Goal: Transaction & Acquisition: Purchase product/service

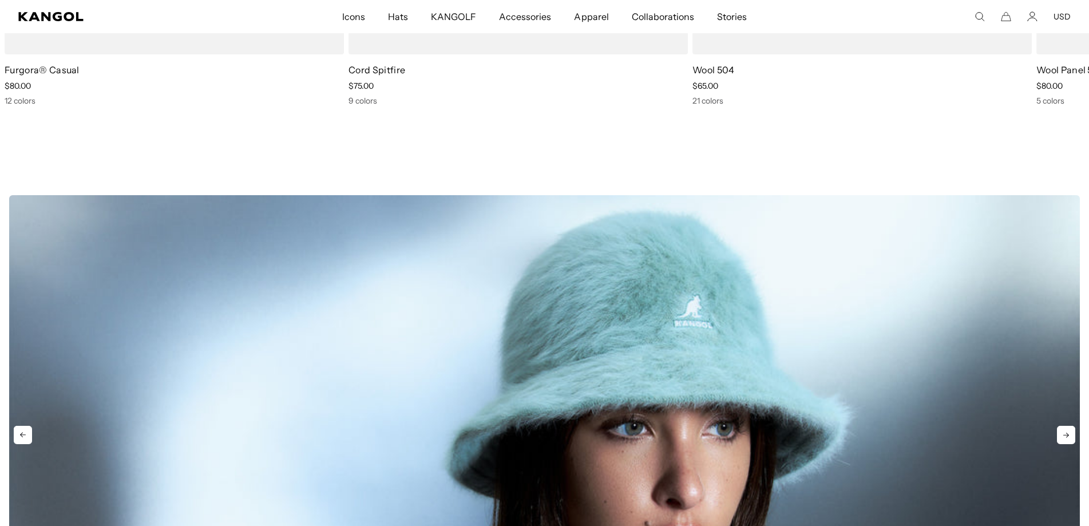
scroll to position [656, 0]
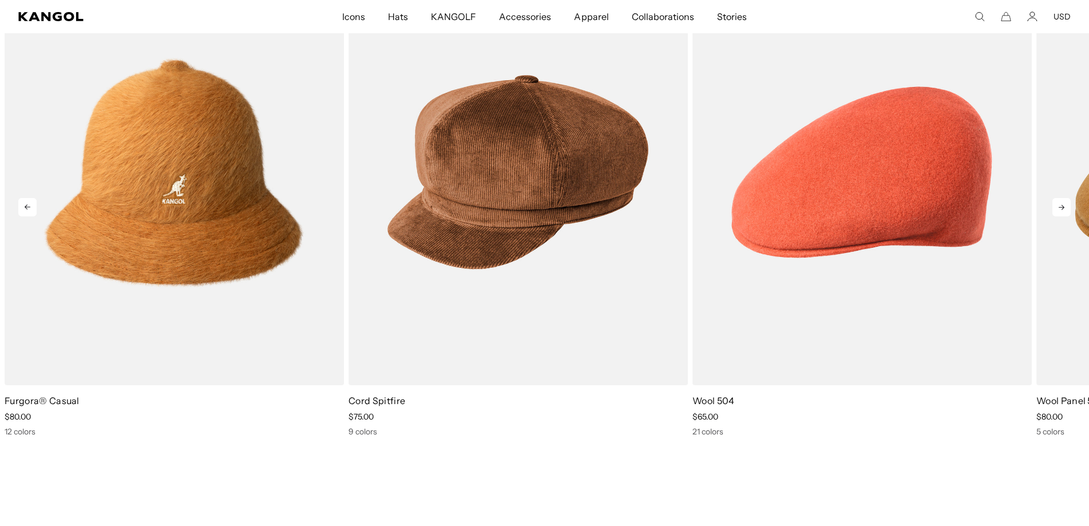
click at [1059, 208] on icon at bounding box center [1061, 207] width 18 height 18
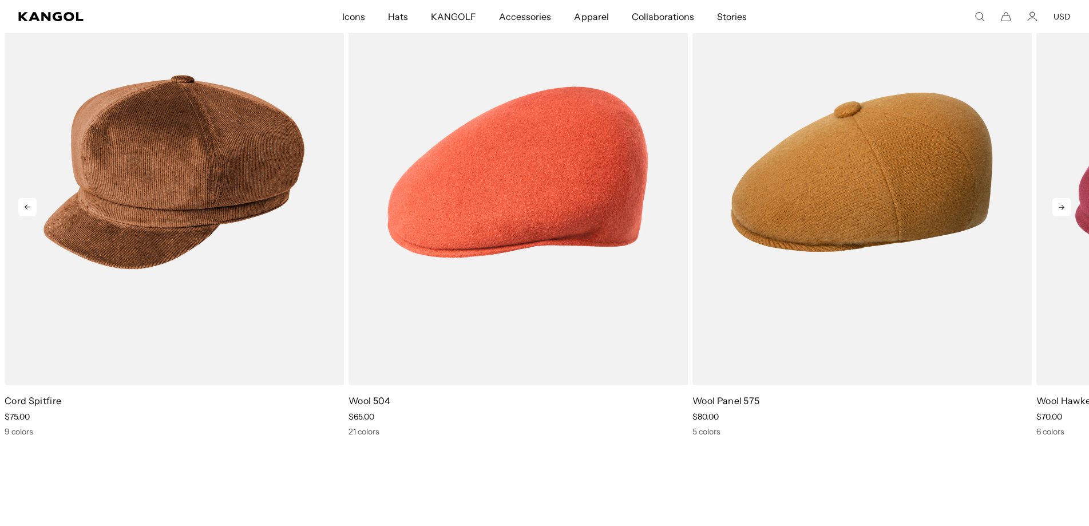
click at [1059, 208] on icon at bounding box center [1061, 207] width 18 height 18
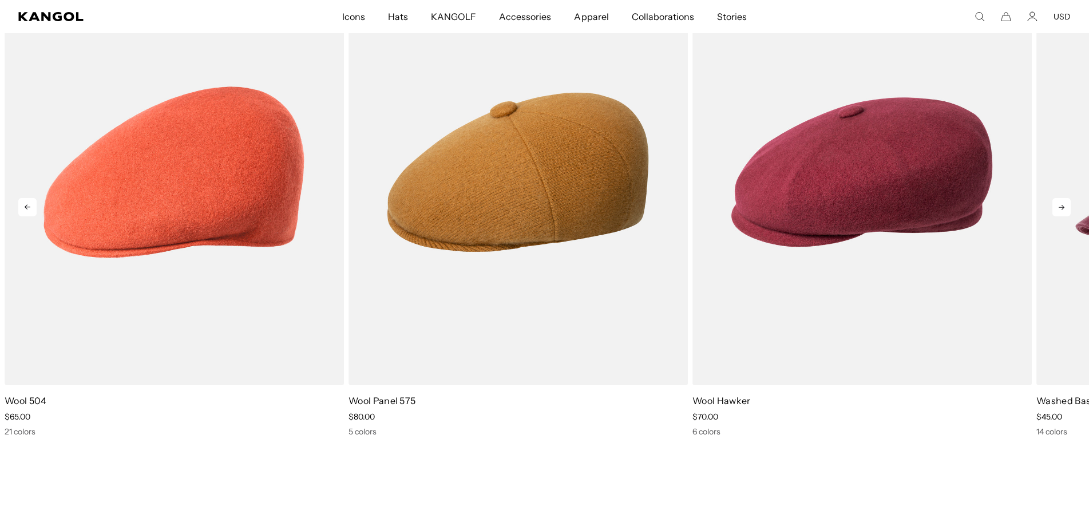
click at [1059, 208] on icon at bounding box center [1061, 207] width 18 height 18
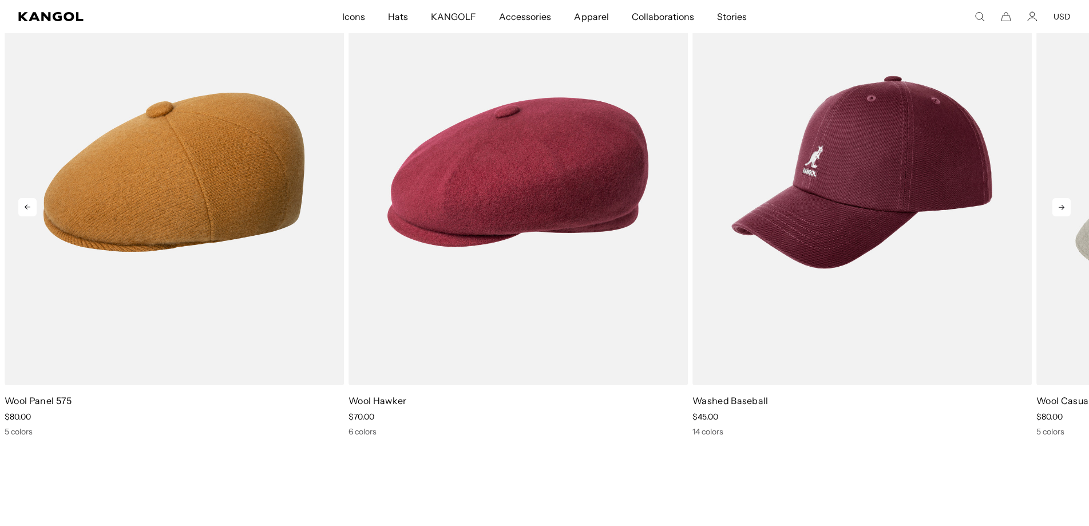
click at [1059, 208] on icon at bounding box center [1061, 207] width 18 height 18
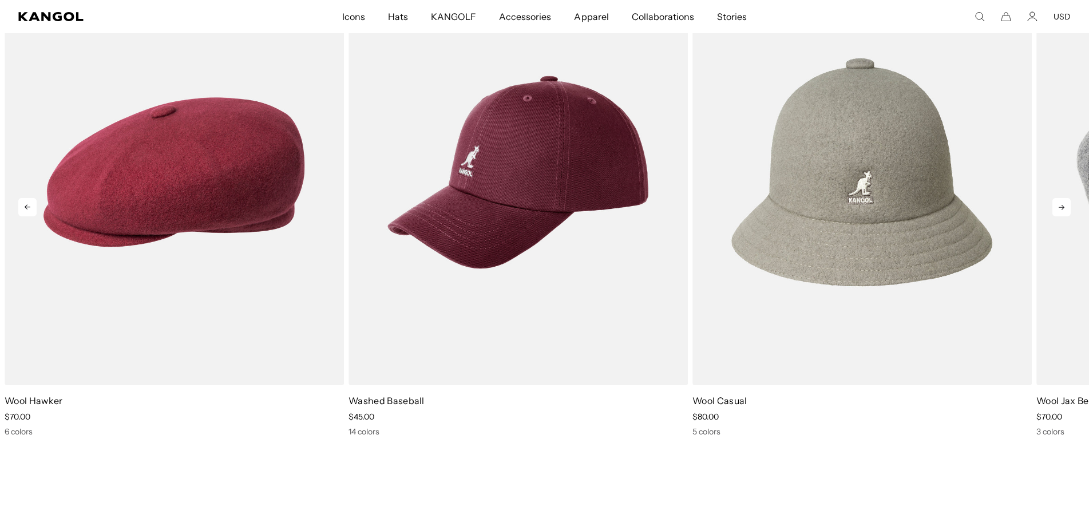
click at [1059, 208] on icon at bounding box center [1061, 207] width 18 height 18
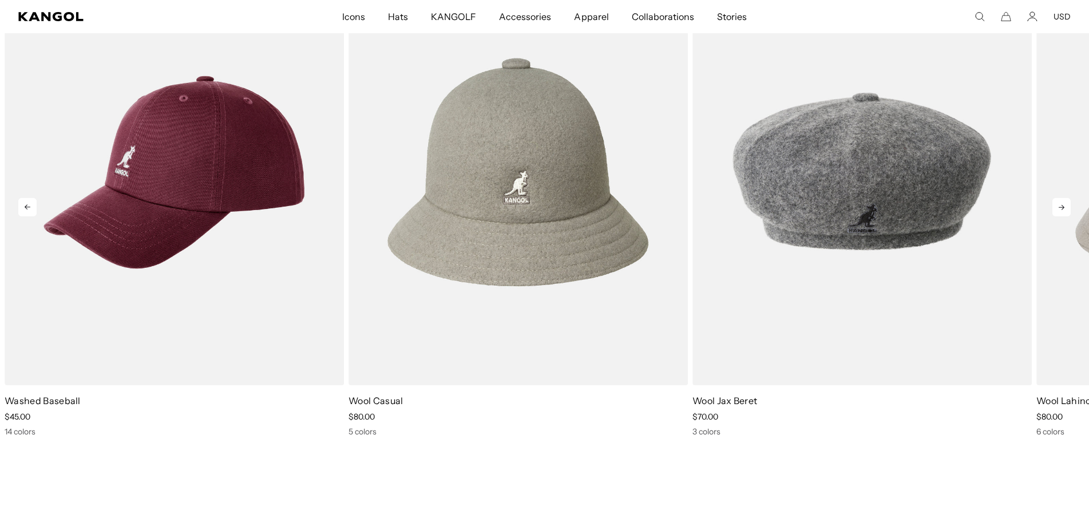
click at [1065, 208] on icon at bounding box center [1061, 207] width 18 height 18
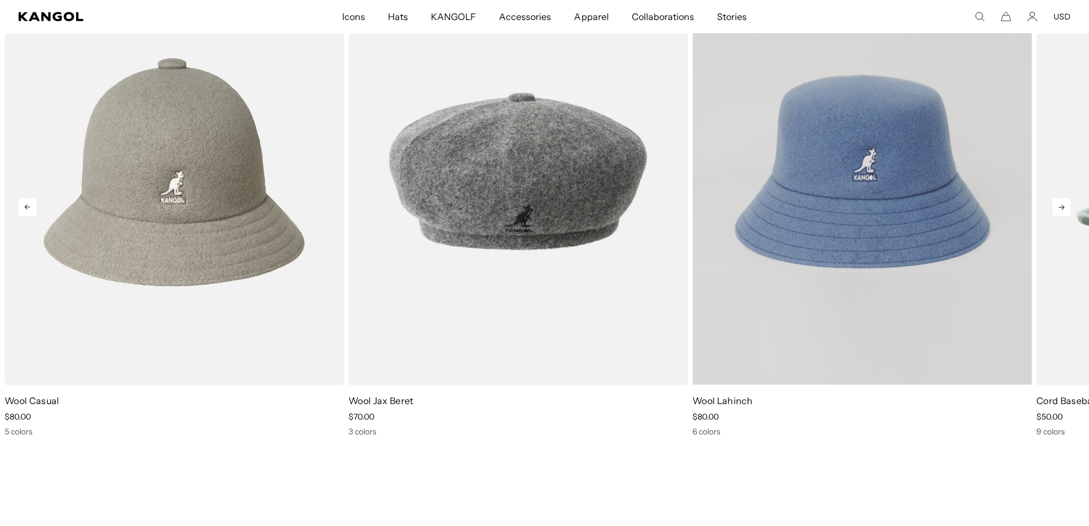
scroll to position [0, 0]
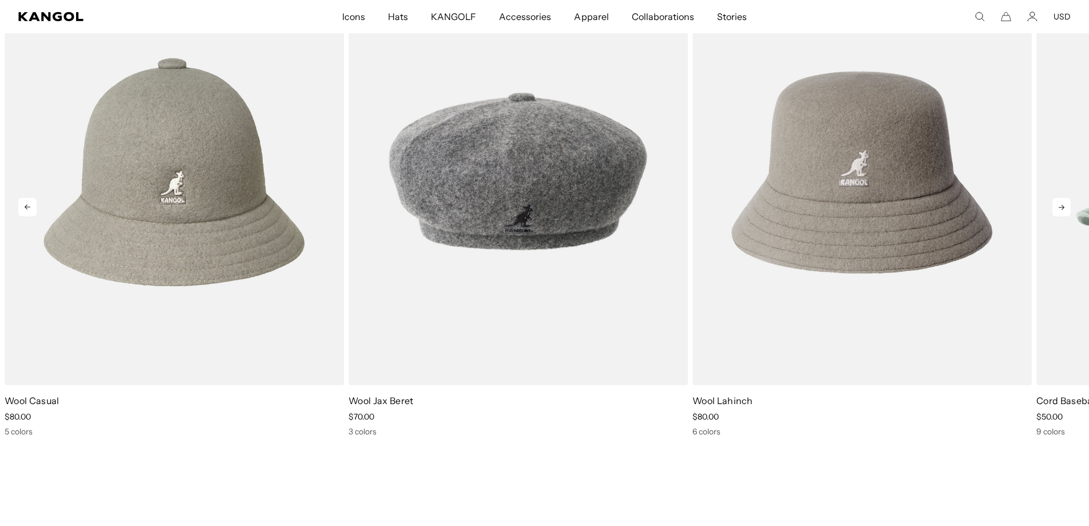
click at [1061, 204] on icon at bounding box center [1061, 207] width 18 height 18
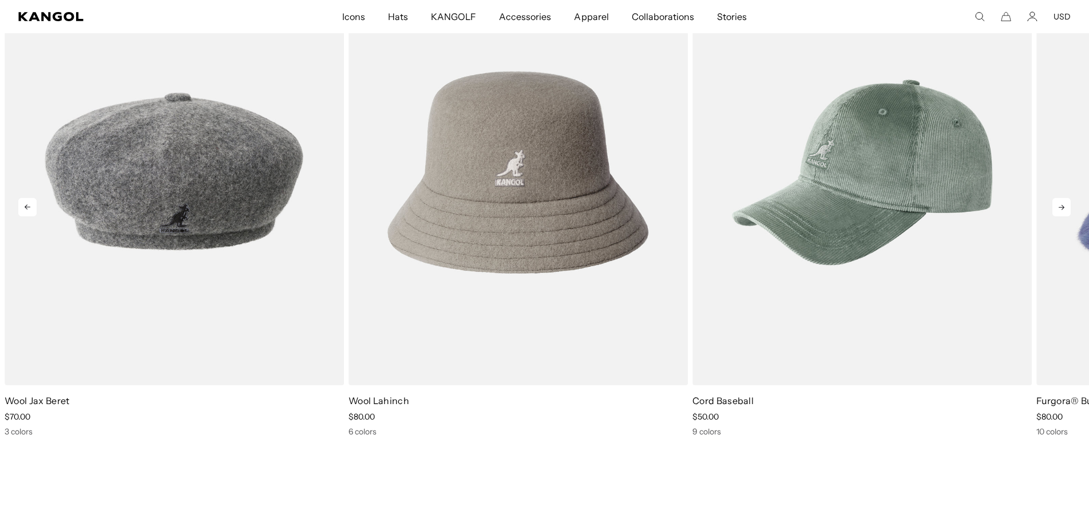
click at [1061, 204] on icon at bounding box center [1061, 207] width 18 height 18
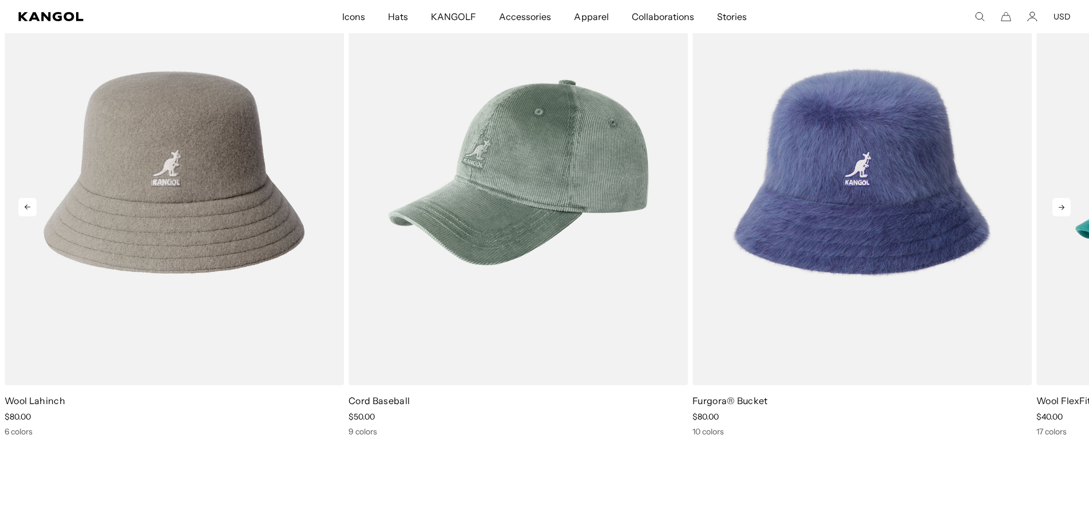
click at [1061, 204] on icon at bounding box center [1061, 207] width 18 height 18
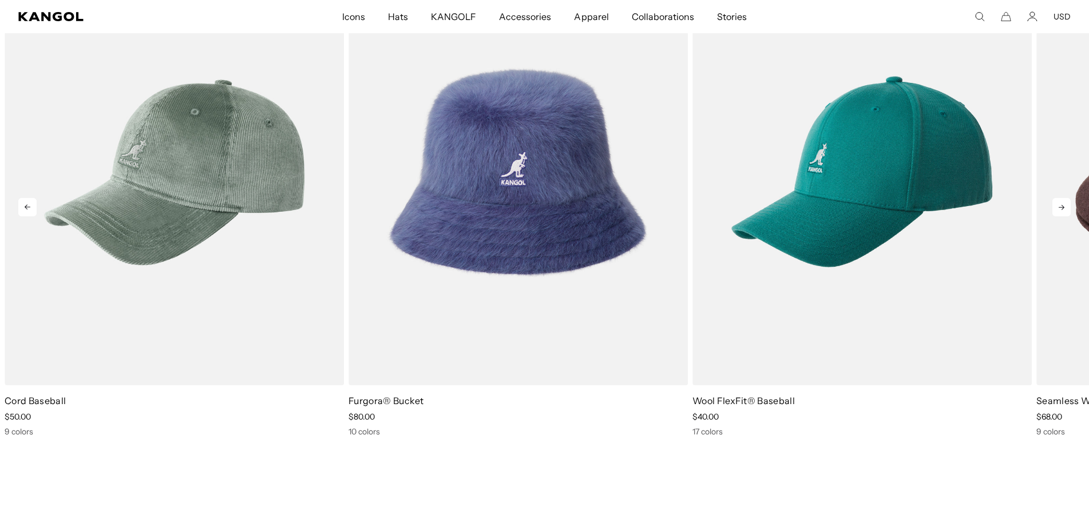
click at [1061, 204] on icon at bounding box center [1061, 207] width 18 height 18
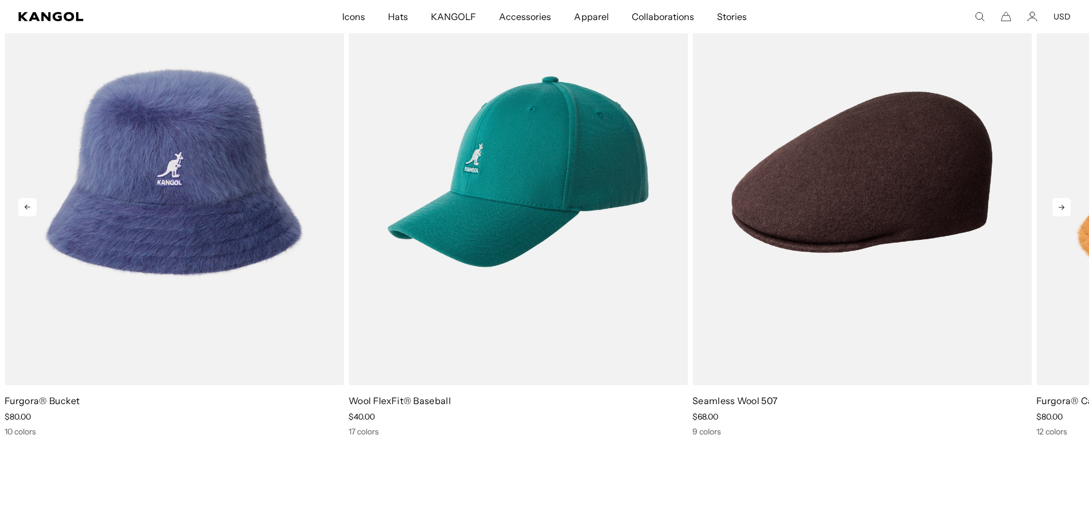
scroll to position [0, 236]
click at [1061, 204] on icon at bounding box center [1061, 207] width 18 height 18
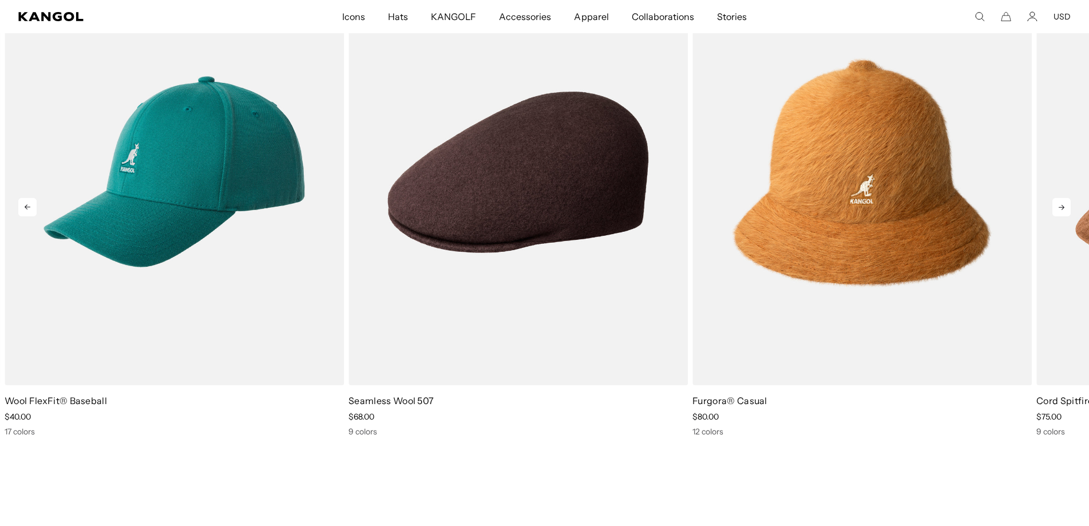
click at [1061, 204] on icon at bounding box center [1061, 207] width 18 height 18
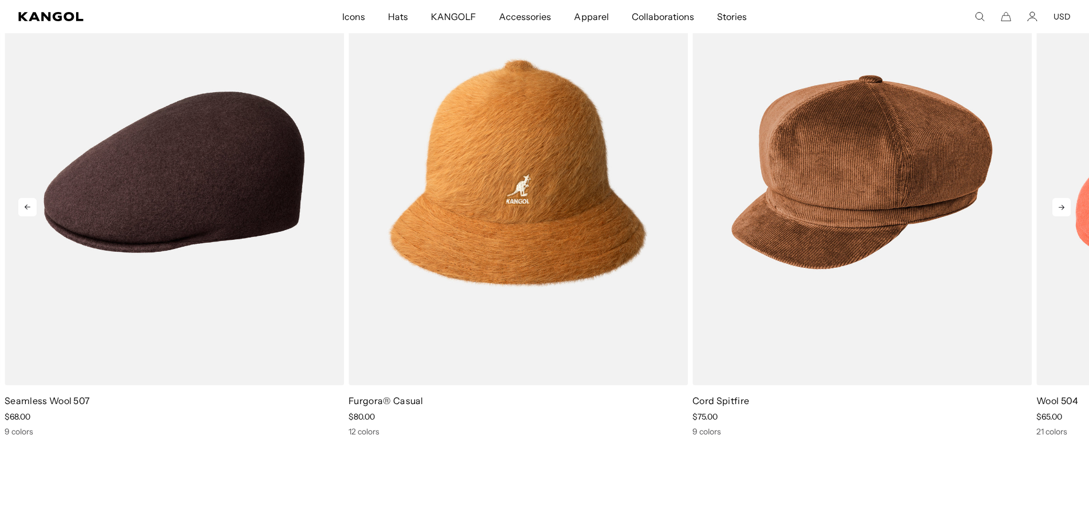
click at [1061, 205] on icon at bounding box center [1061, 207] width 18 height 18
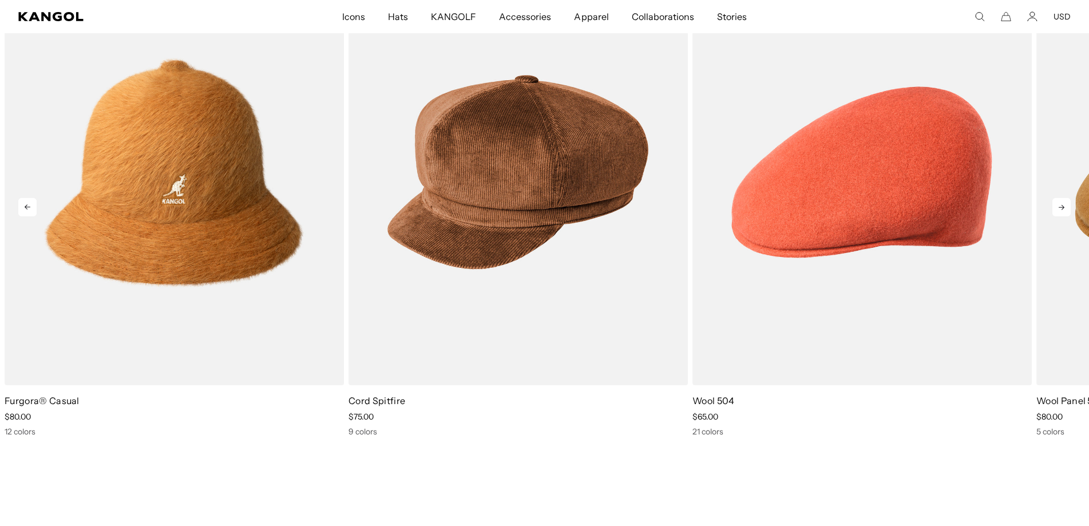
click at [1061, 205] on icon at bounding box center [1061, 207] width 6 height 5
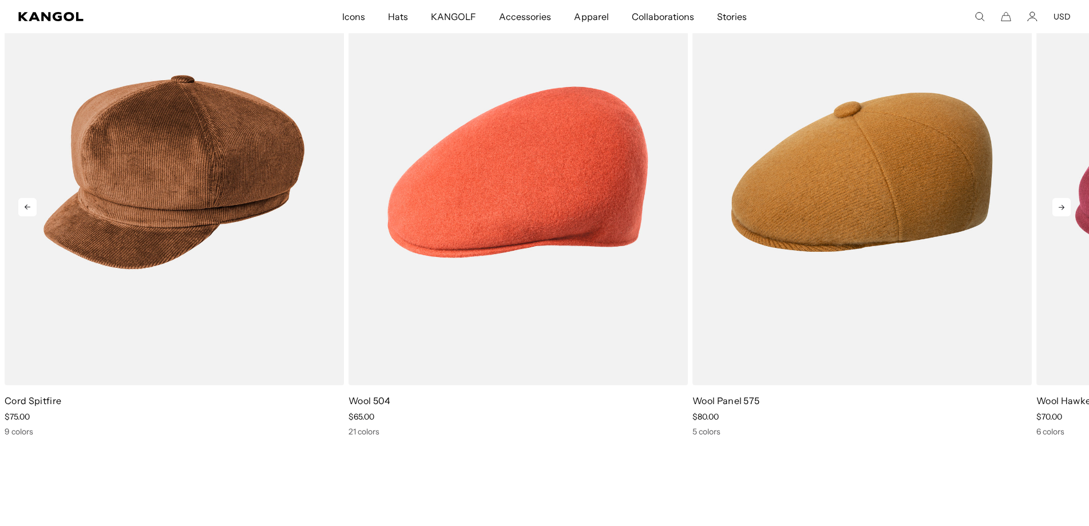
click at [1061, 205] on icon at bounding box center [1061, 207] width 6 height 5
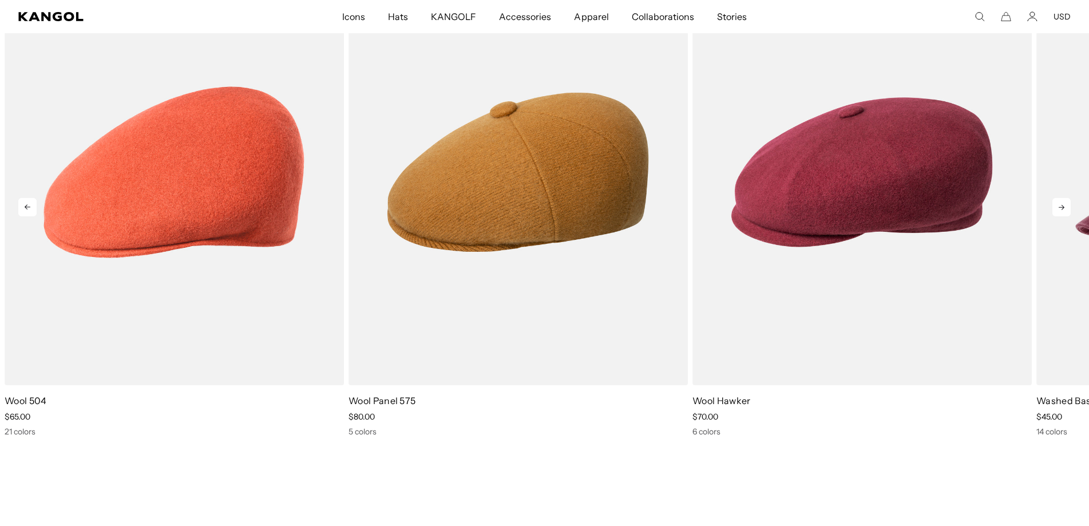
click at [1061, 205] on icon at bounding box center [1061, 207] width 6 height 5
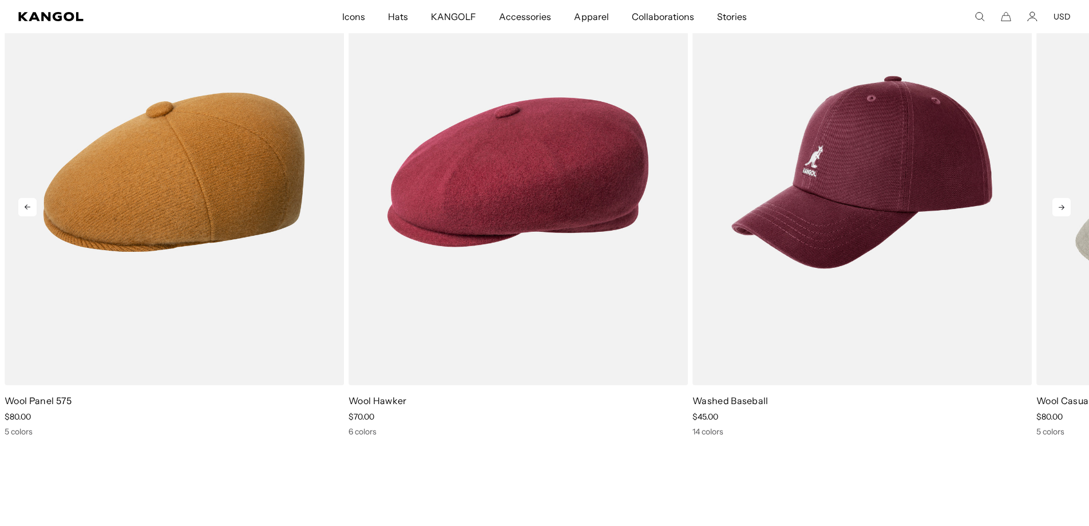
click at [1061, 205] on icon at bounding box center [1061, 207] width 6 height 5
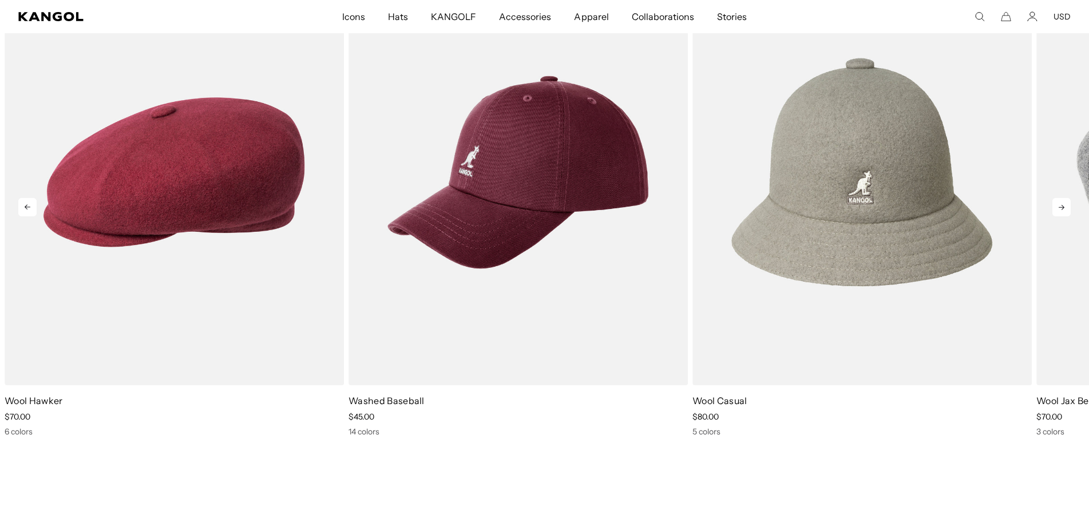
click at [1061, 205] on icon at bounding box center [1061, 207] width 6 height 5
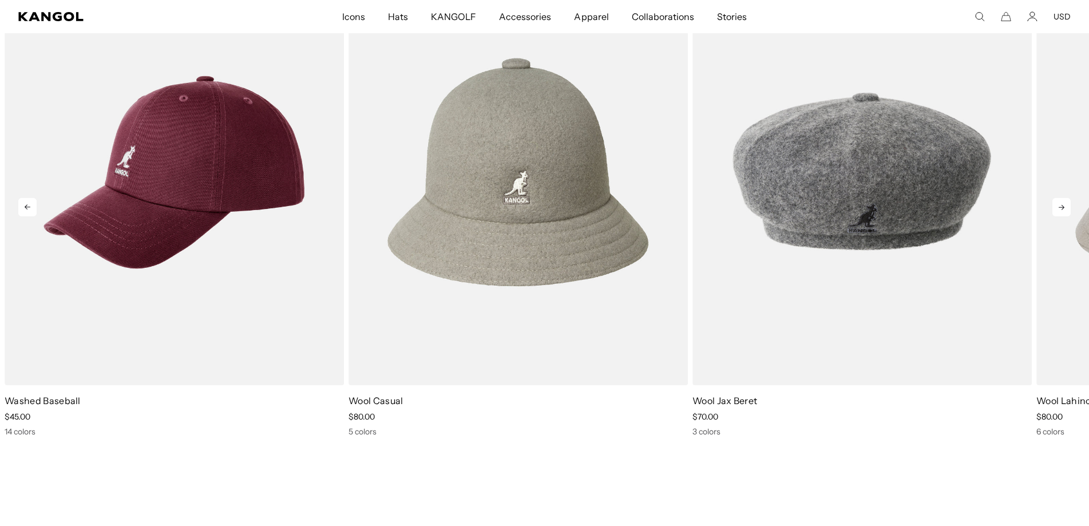
click at [1061, 205] on icon at bounding box center [1061, 207] width 6 height 5
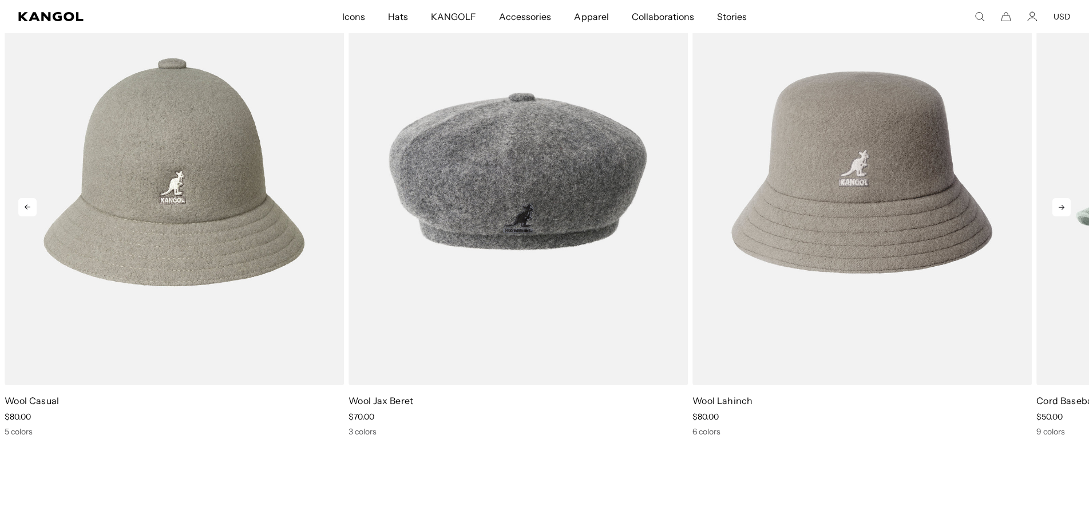
click at [1061, 205] on icon at bounding box center [1061, 207] width 6 height 5
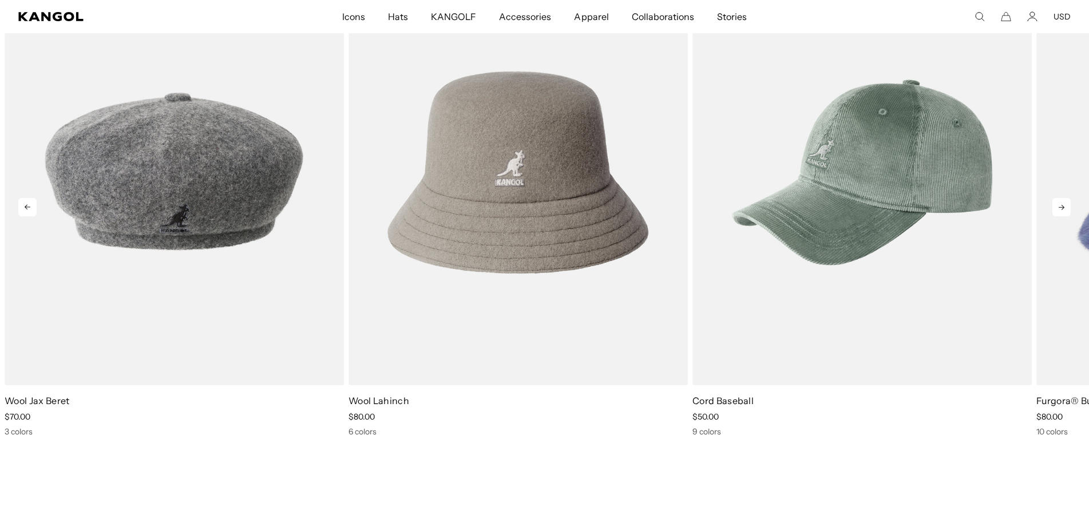
click at [1061, 205] on icon at bounding box center [1061, 207] width 6 height 5
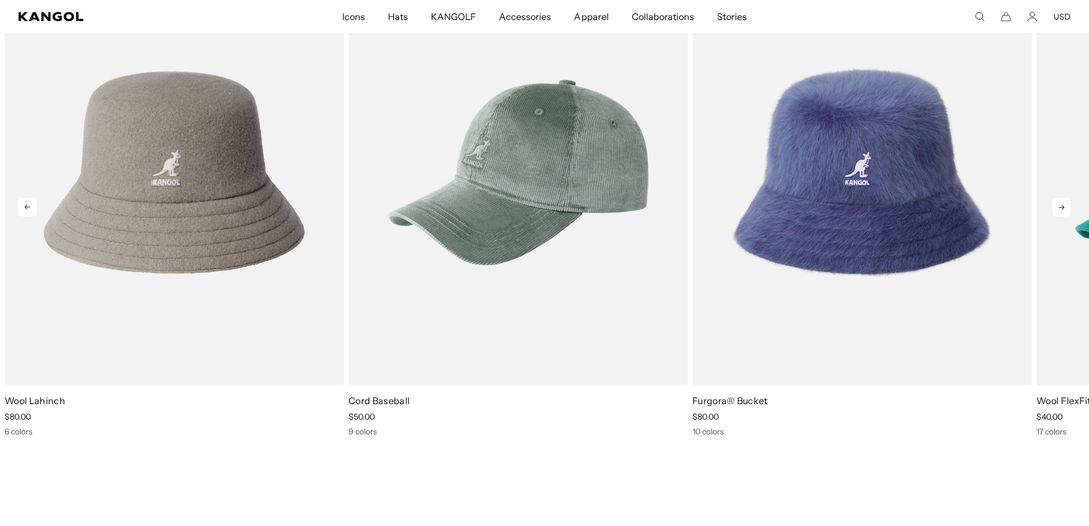
scroll to position [0, 236]
click at [1061, 206] on icon at bounding box center [1061, 207] width 18 height 18
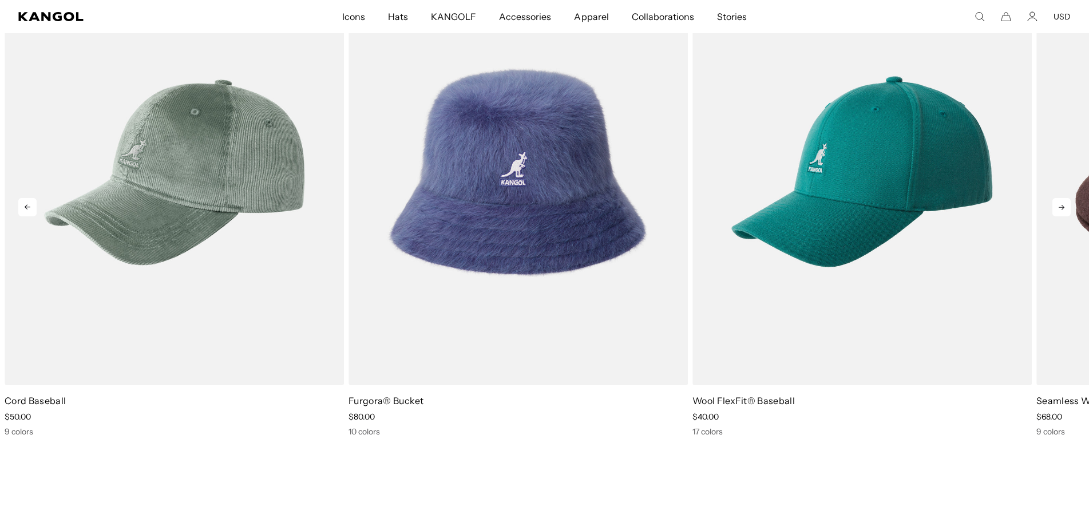
click at [1061, 207] on icon at bounding box center [1061, 207] width 18 height 18
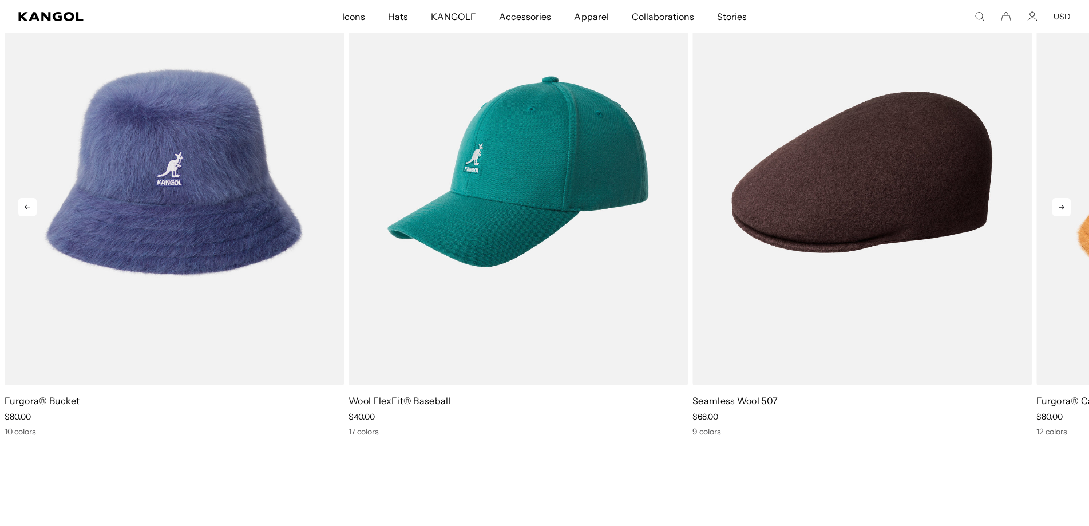
click at [1061, 207] on icon at bounding box center [1061, 207] width 18 height 18
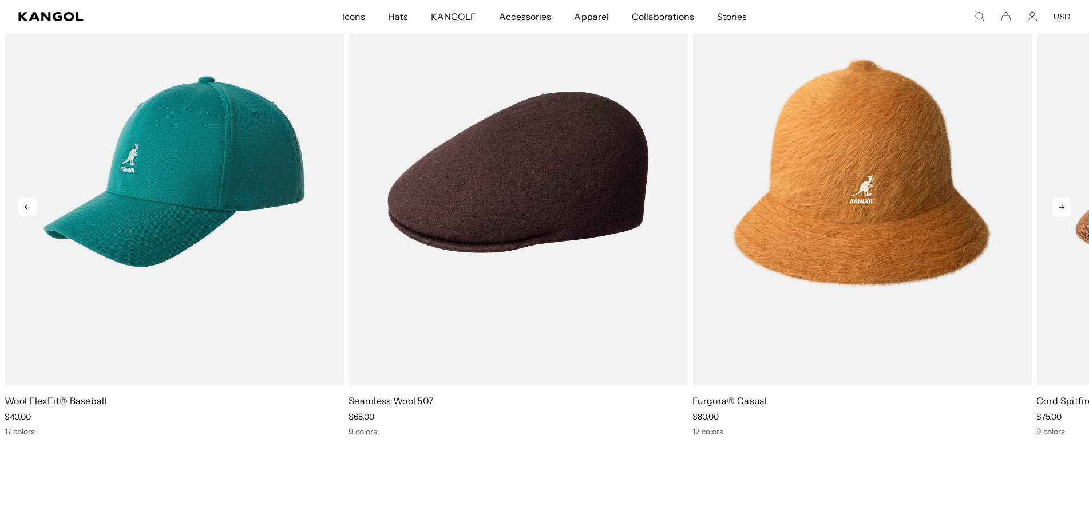
click at [1061, 207] on icon at bounding box center [1061, 207] width 18 height 18
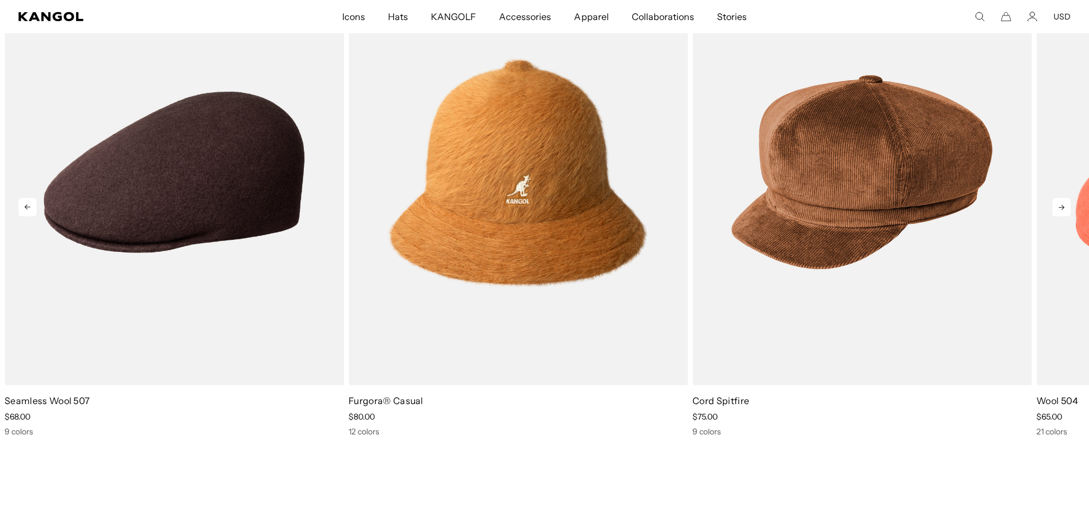
click at [1061, 207] on icon at bounding box center [1061, 207] width 18 height 18
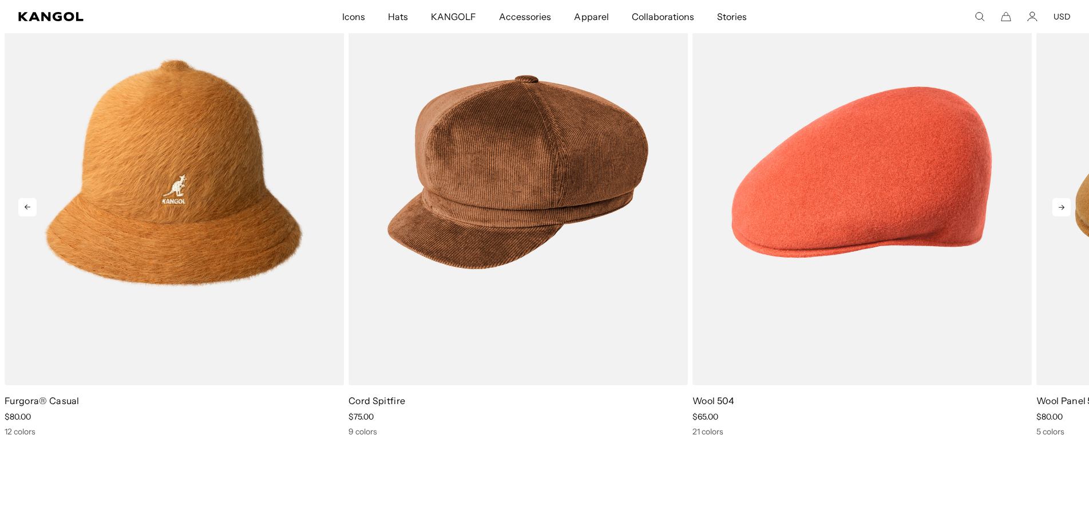
click at [1061, 207] on icon at bounding box center [1061, 207] width 18 height 18
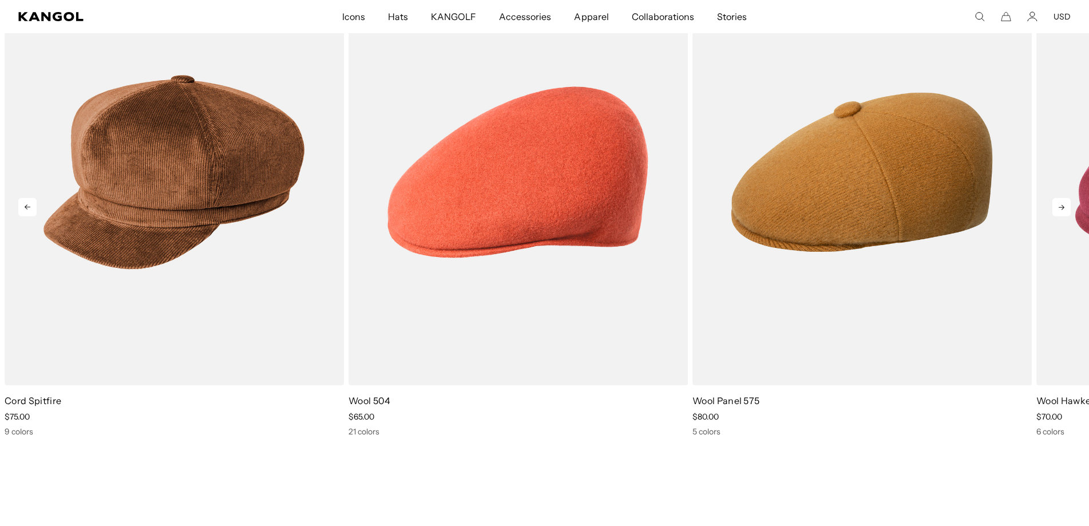
click at [1061, 207] on icon at bounding box center [1061, 207] width 18 height 18
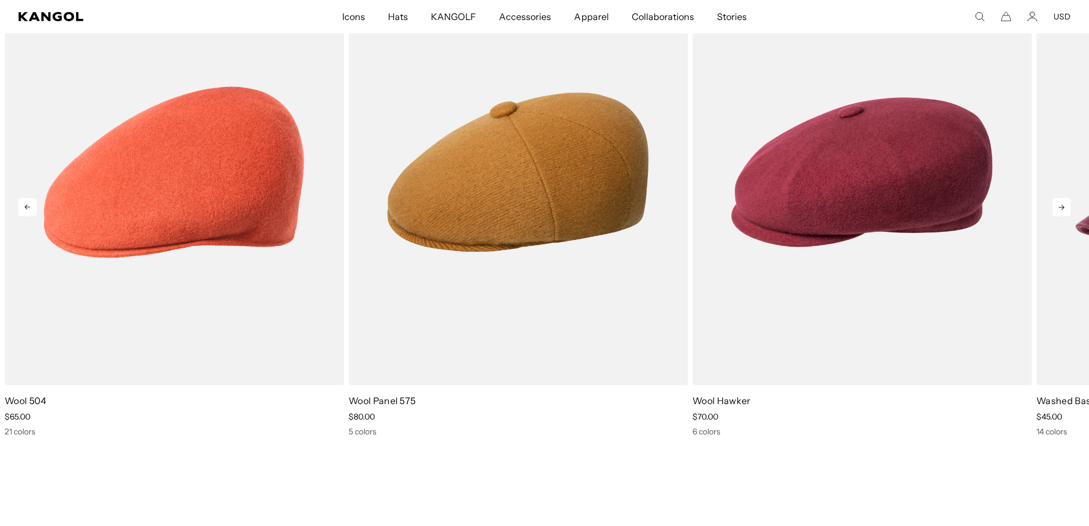
click at [1061, 207] on icon at bounding box center [1061, 207] width 18 height 18
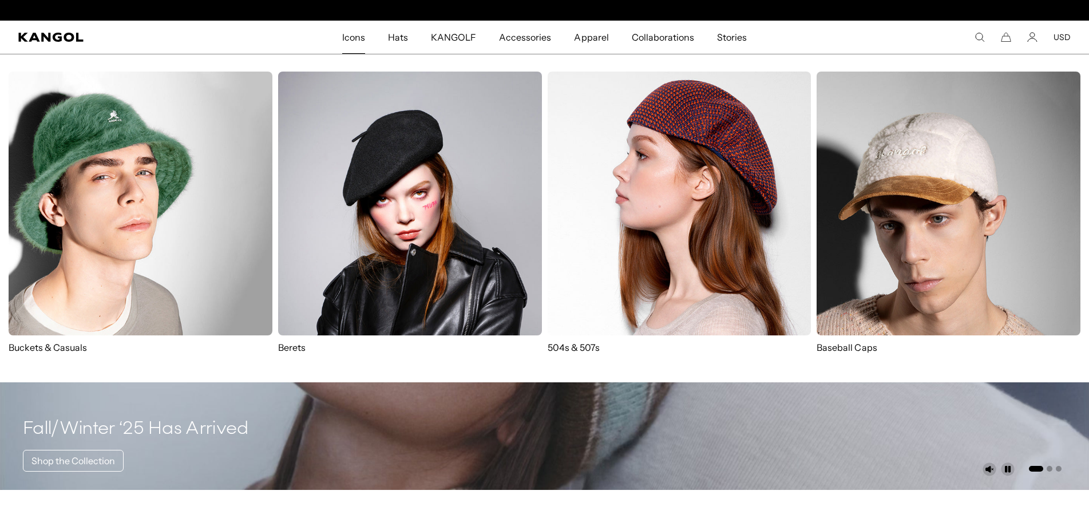
scroll to position [0, 0]
click at [105, 198] on img at bounding box center [141, 204] width 264 height 264
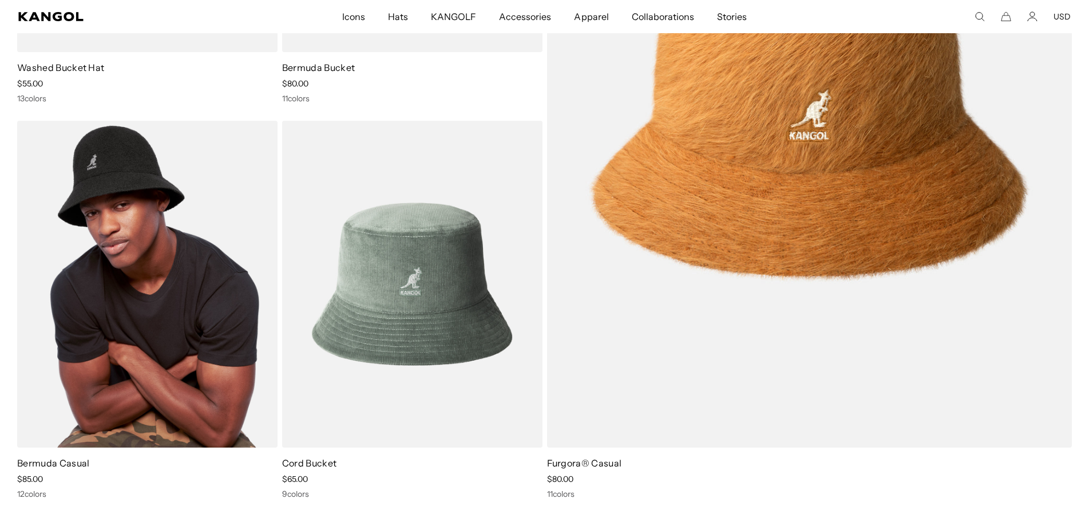
click at [179, 274] on img at bounding box center [147, 284] width 260 height 327
